Goal: Information Seeking & Learning: Learn about a topic

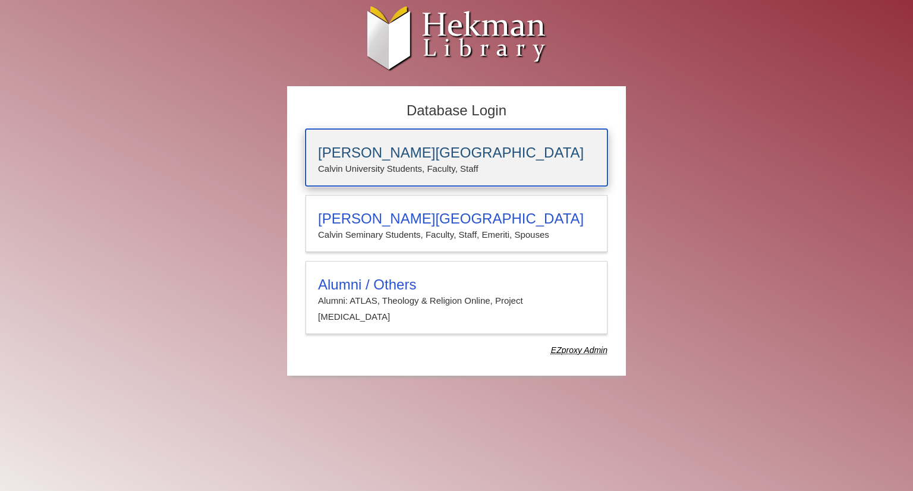
click at [319, 169] on p "Calvin University Students, Faculty, Staff" at bounding box center [456, 168] width 277 height 15
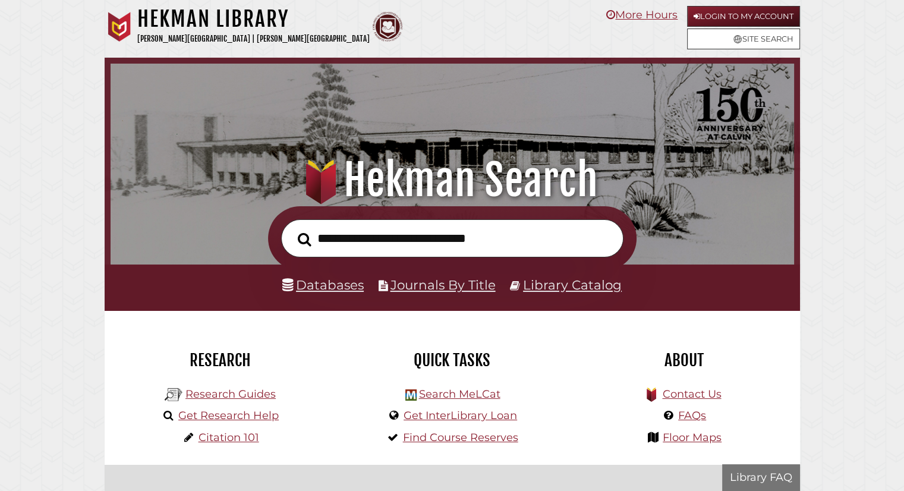
scroll to position [226, 678]
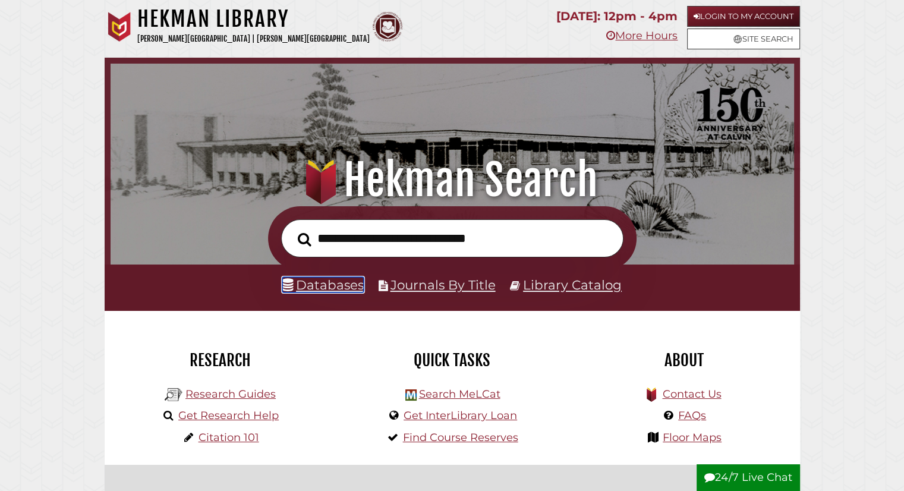
click at [302, 277] on link "Databases" at bounding box center [322, 284] width 81 height 15
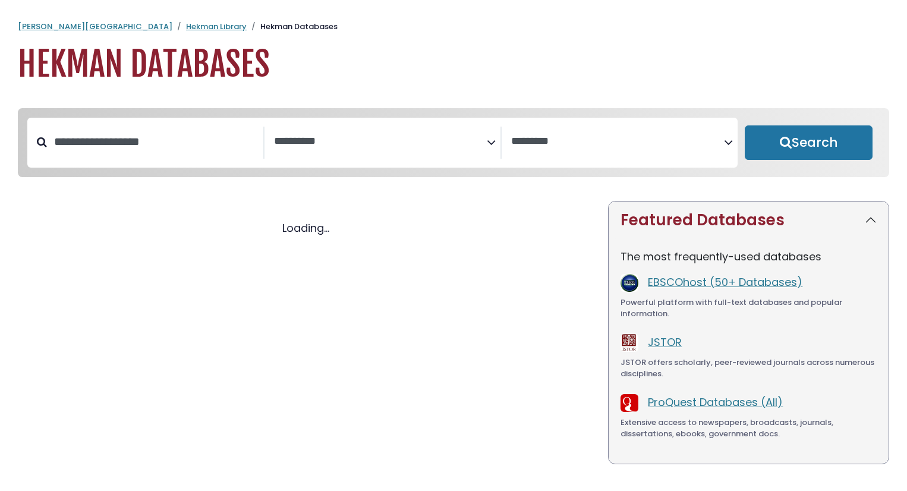
select select "Database Subject Filter"
select select "Database Vendors Filter"
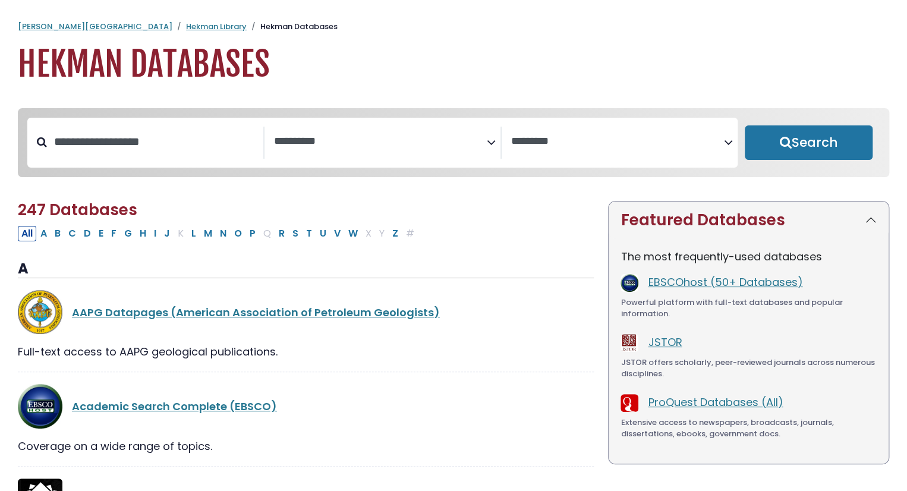
select select "Database Subject Filter"
select select "Database Vendors Filter"
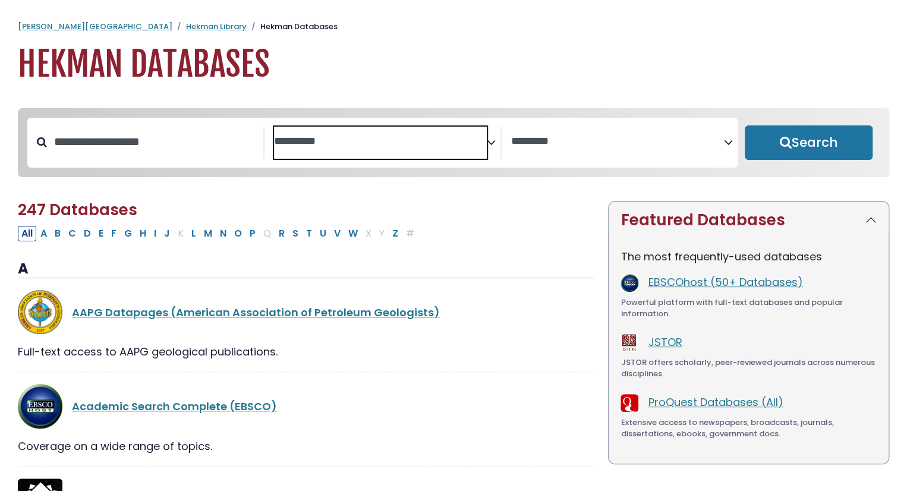
click at [351, 155] on span "Search filters" at bounding box center [380, 143] width 213 height 32
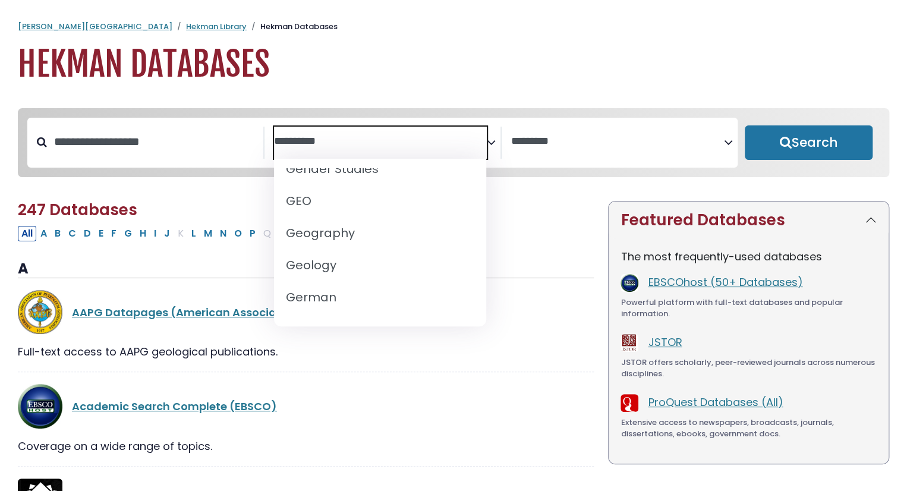
scroll to position [594, 0]
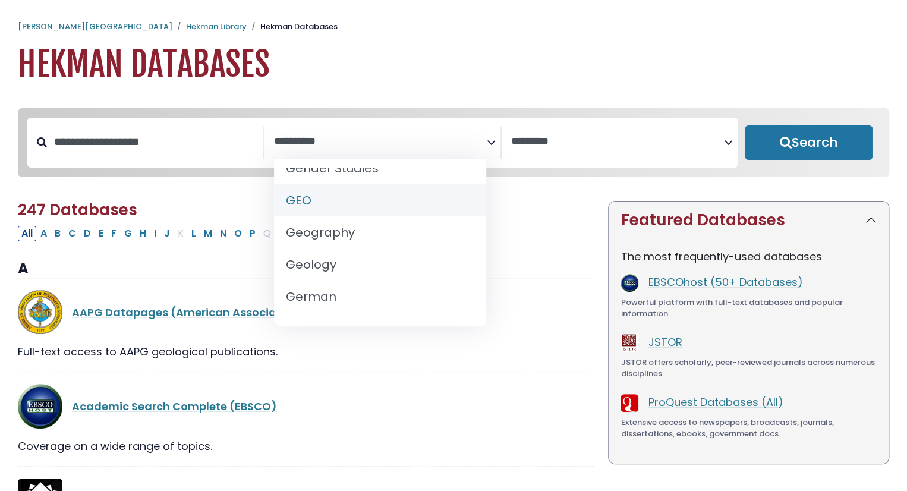
select select "*****"
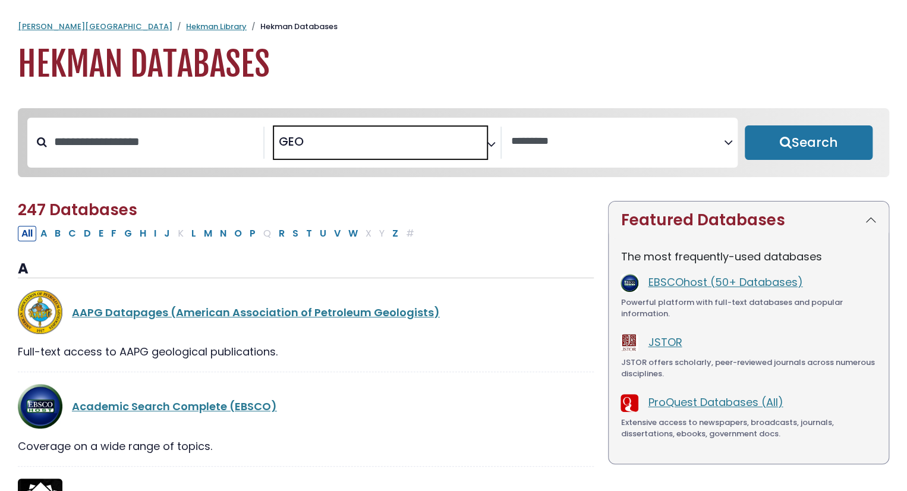
scroll to position [282, 0]
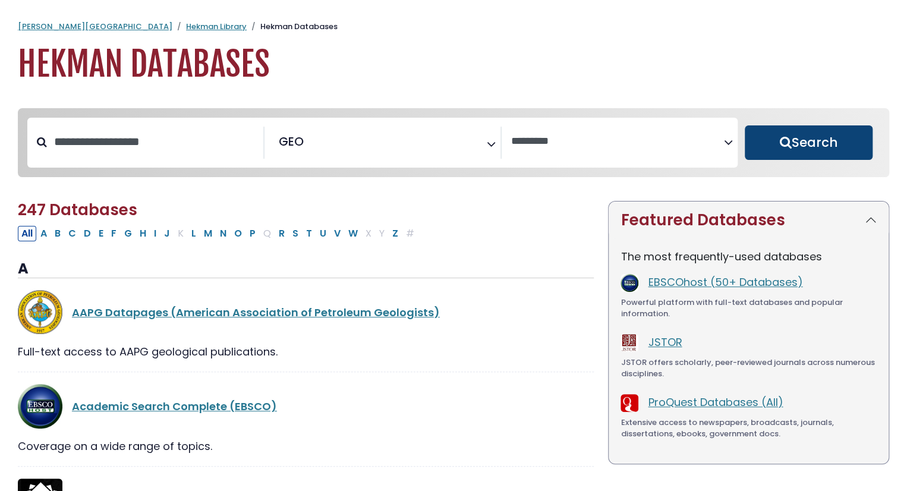
click at [849, 129] on button "Search" at bounding box center [809, 142] width 128 height 34
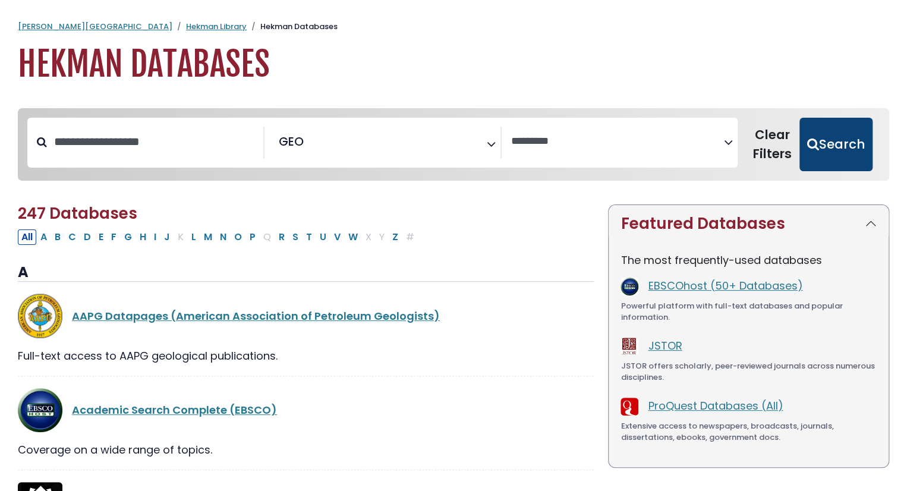
select select "Database Vendors Filter"
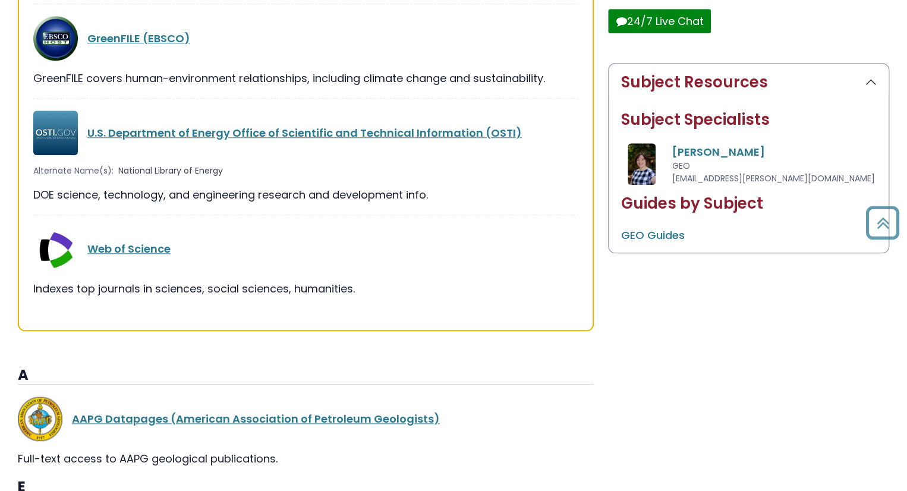
scroll to position [490, 0]
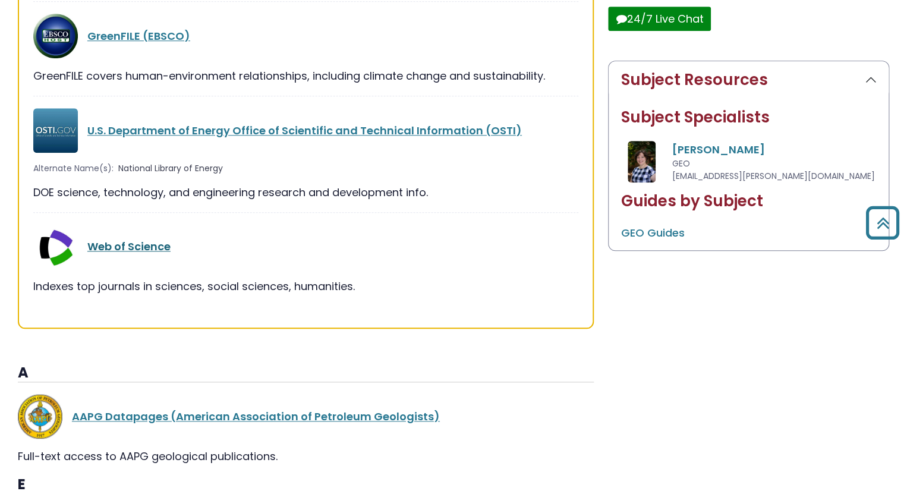
click at [115, 241] on link "Web of Science" at bounding box center [128, 246] width 83 height 15
